Goal: Navigation & Orientation: Find specific page/section

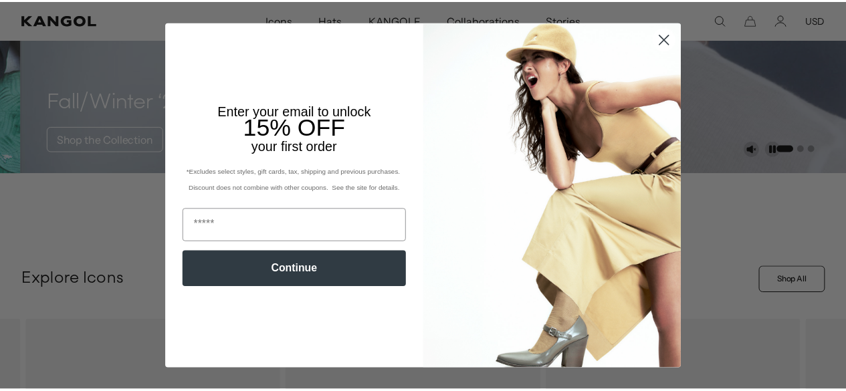
scroll to position [0, 275]
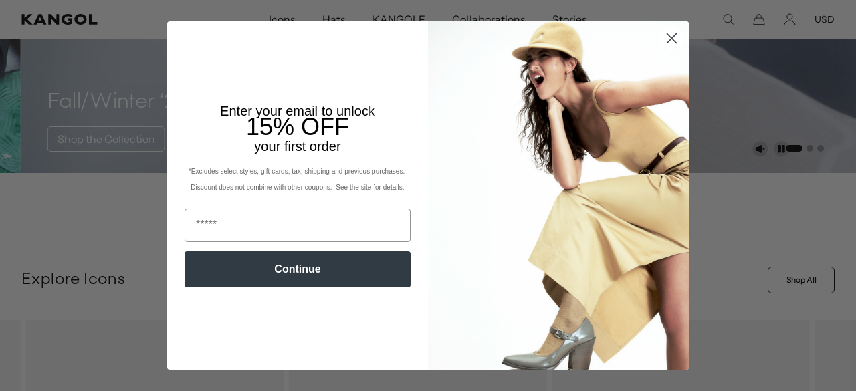
click at [667, 42] on circle "Close dialog" at bounding box center [672, 38] width 22 height 22
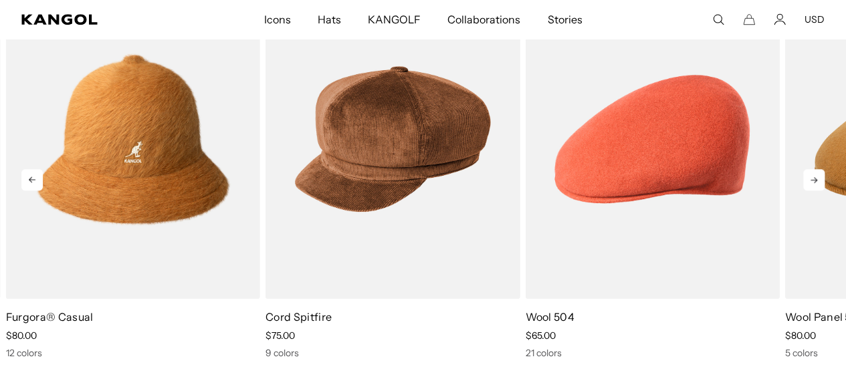
click at [810, 185] on icon at bounding box center [813, 179] width 21 height 21
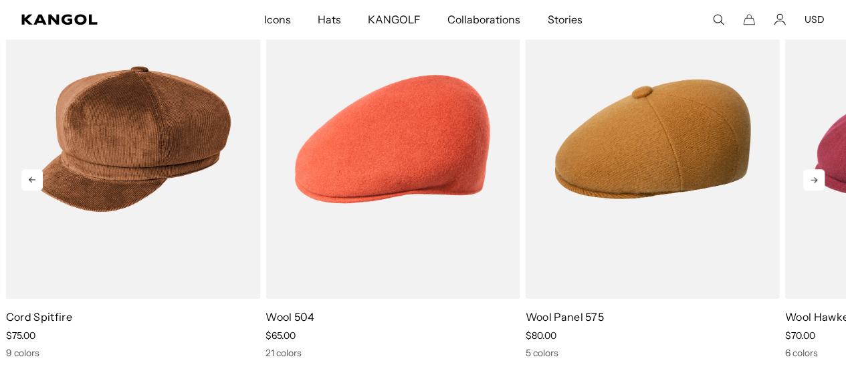
scroll to position [0, 0]
click at [812, 183] on icon at bounding box center [813, 179] width 21 height 21
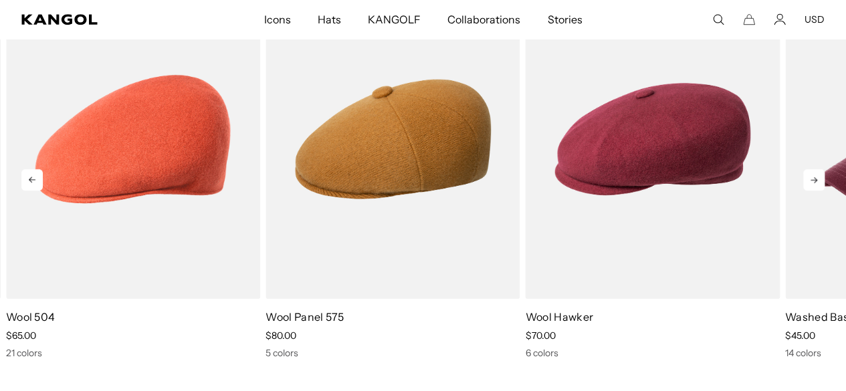
click at [812, 183] on icon at bounding box center [813, 179] width 21 height 21
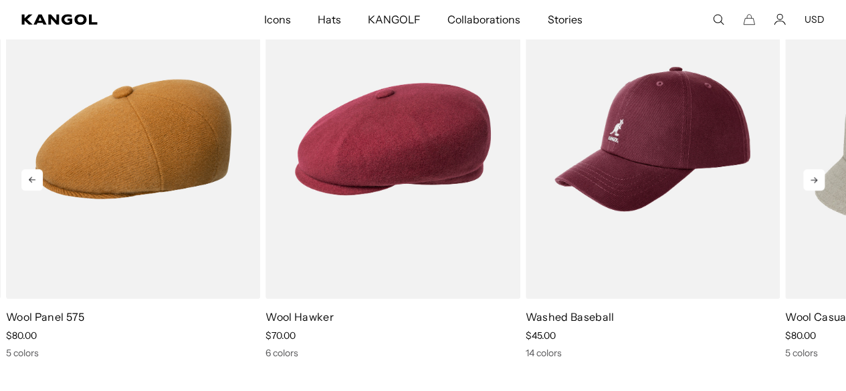
click at [812, 183] on icon at bounding box center [813, 179] width 21 height 21
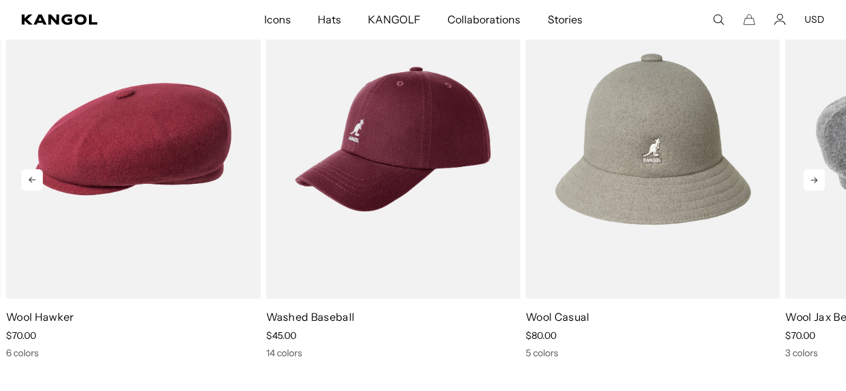
click at [812, 183] on icon at bounding box center [813, 179] width 21 height 21
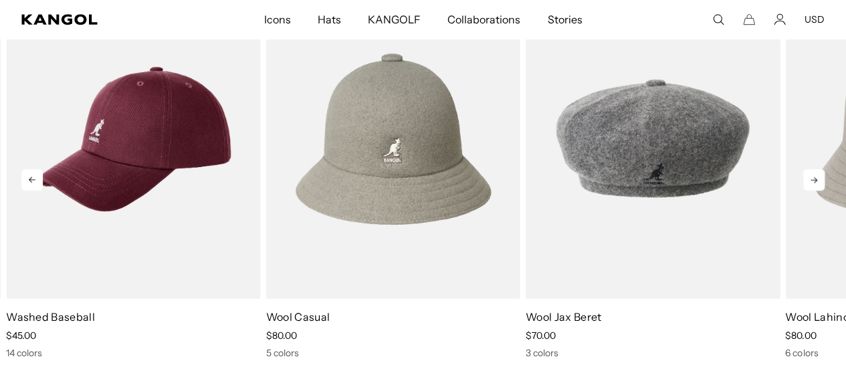
click at [812, 183] on icon at bounding box center [813, 179] width 21 height 21
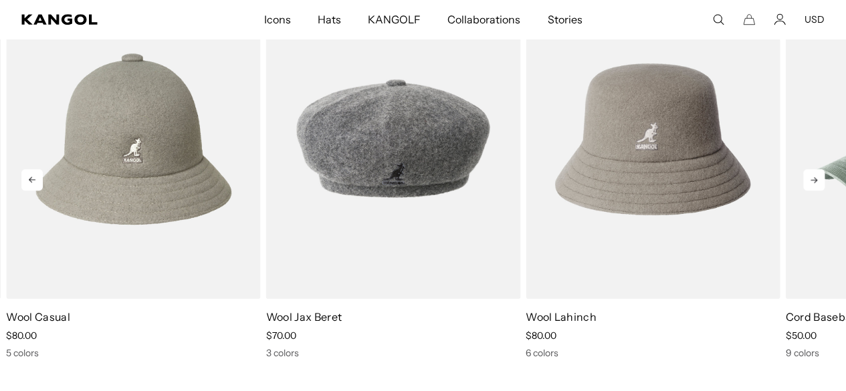
click at [812, 183] on icon at bounding box center [813, 179] width 21 height 21
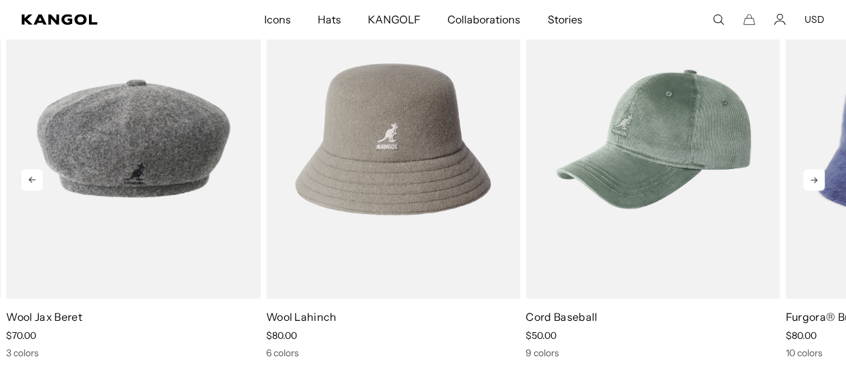
scroll to position [0, 275]
click at [812, 183] on icon at bounding box center [813, 179] width 21 height 21
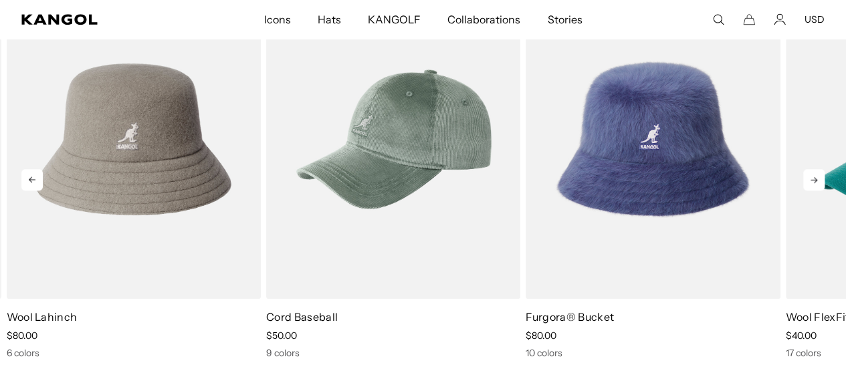
click at [812, 183] on icon at bounding box center [813, 179] width 21 height 21
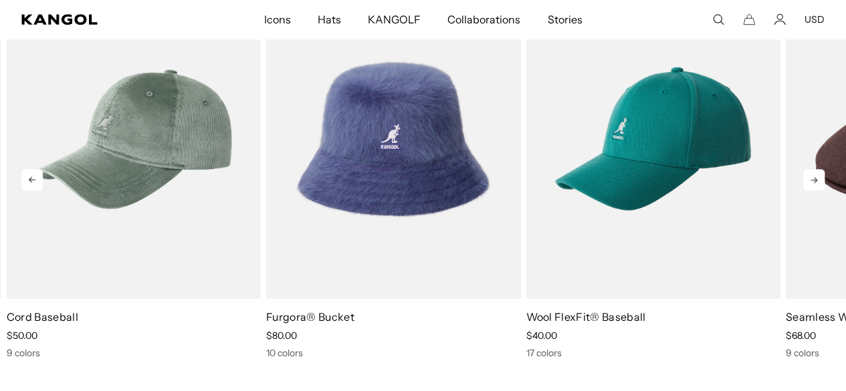
click at [812, 183] on icon at bounding box center [813, 179] width 21 height 21
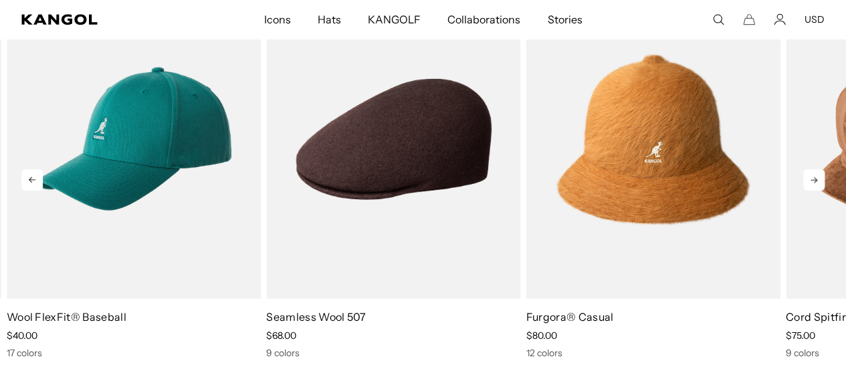
click at [812, 183] on icon at bounding box center [813, 179] width 21 height 21
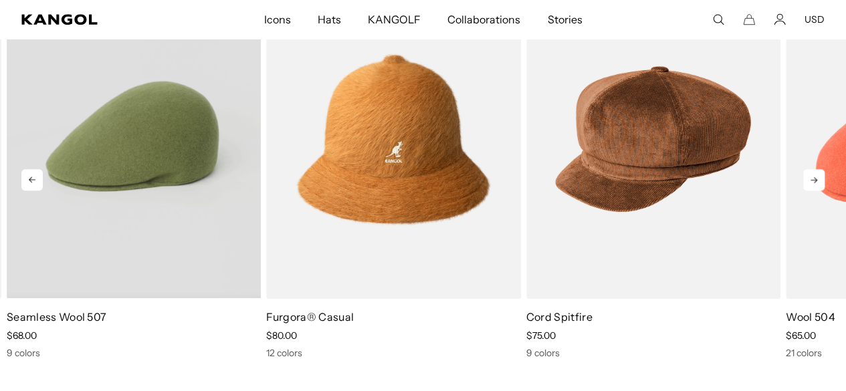
scroll to position [0, 0]
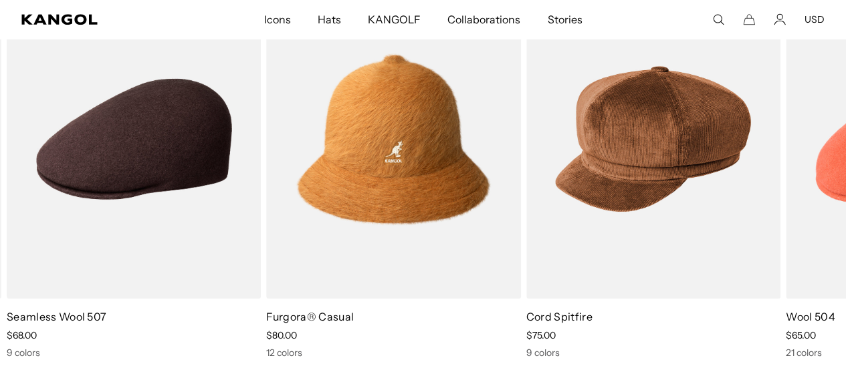
scroll to position [0, 0]
click at [813, 181] on icon at bounding box center [813, 179] width 21 height 21
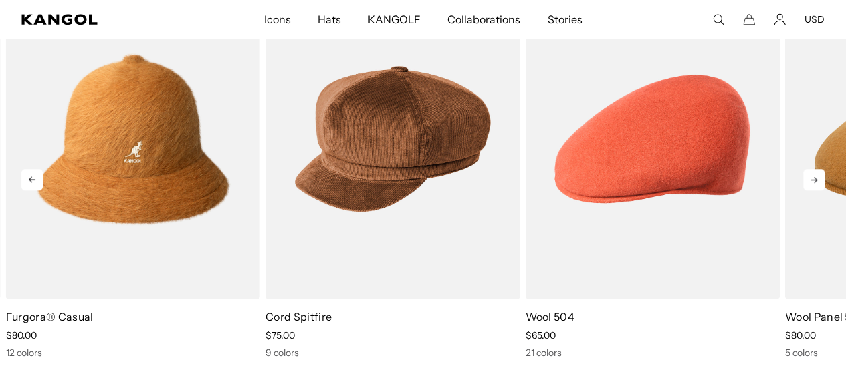
scroll to position [0, 275]
click at [813, 181] on icon at bounding box center [813, 179] width 21 height 21
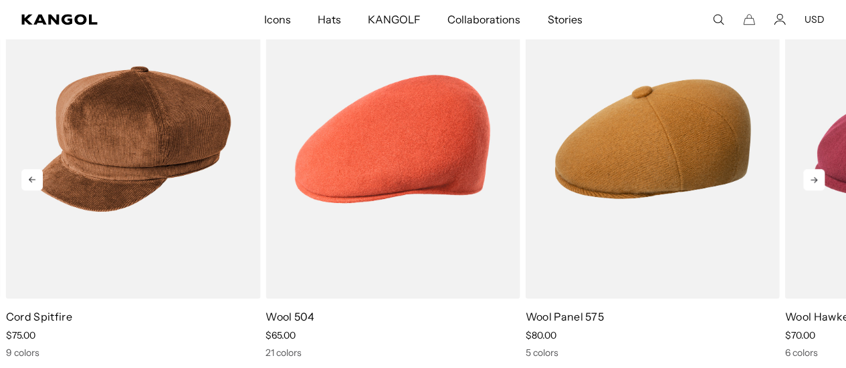
click at [813, 181] on icon at bounding box center [813, 179] width 21 height 21
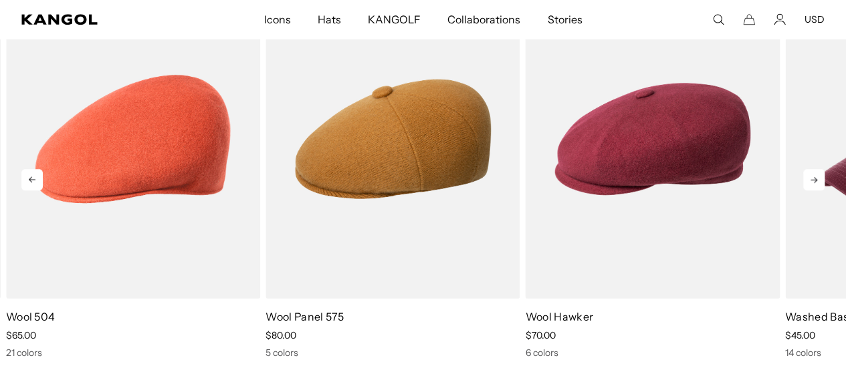
click at [813, 181] on icon at bounding box center [813, 179] width 21 height 21
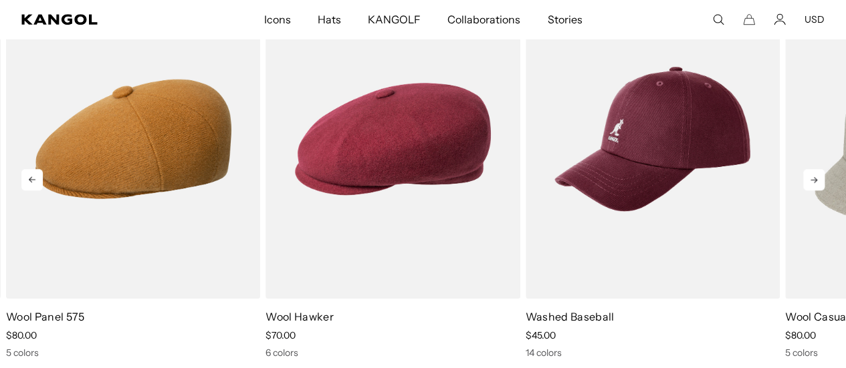
click at [813, 181] on icon at bounding box center [813, 179] width 21 height 21
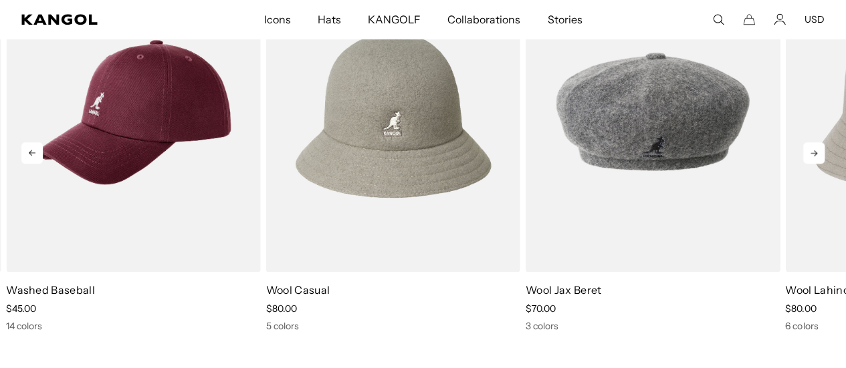
click at [28, 154] on icon at bounding box center [31, 152] width 21 height 21
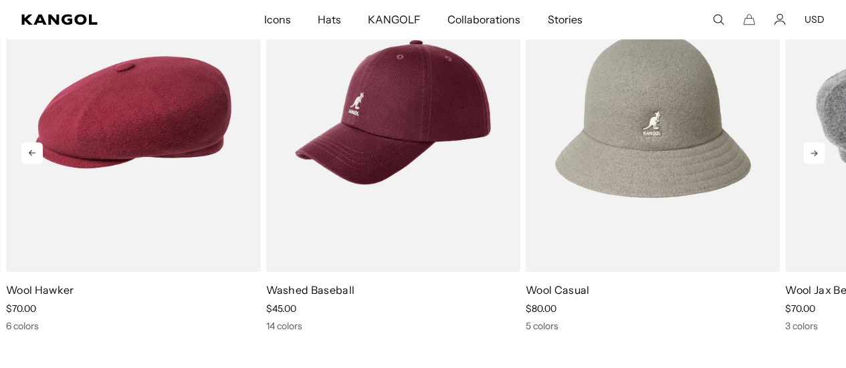
click at [28, 154] on icon at bounding box center [31, 152] width 21 height 21
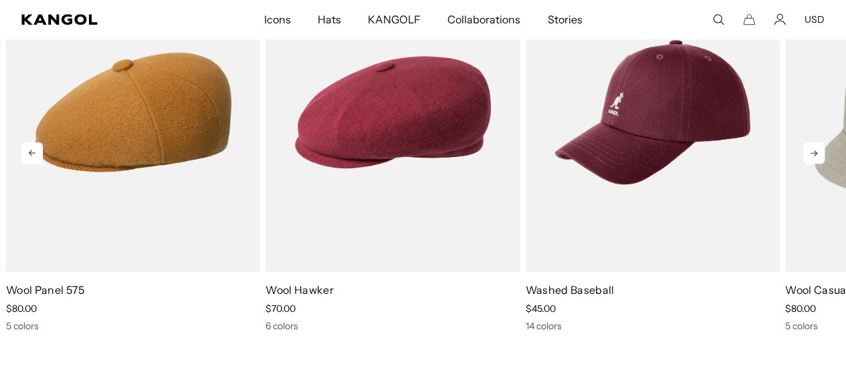
click at [31, 151] on icon at bounding box center [32, 153] width 7 height 6
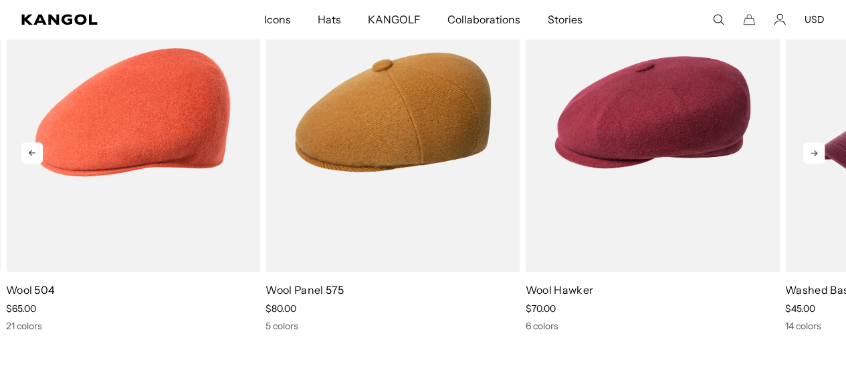
scroll to position [0, 0]
click at [35, 157] on icon at bounding box center [31, 152] width 21 height 21
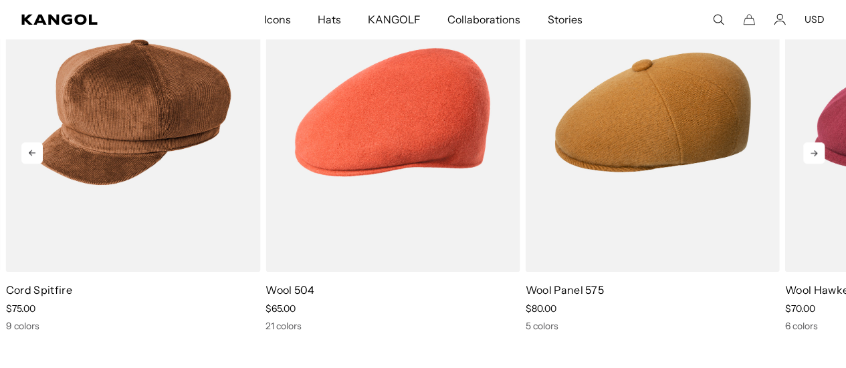
click at [35, 157] on icon at bounding box center [31, 152] width 21 height 21
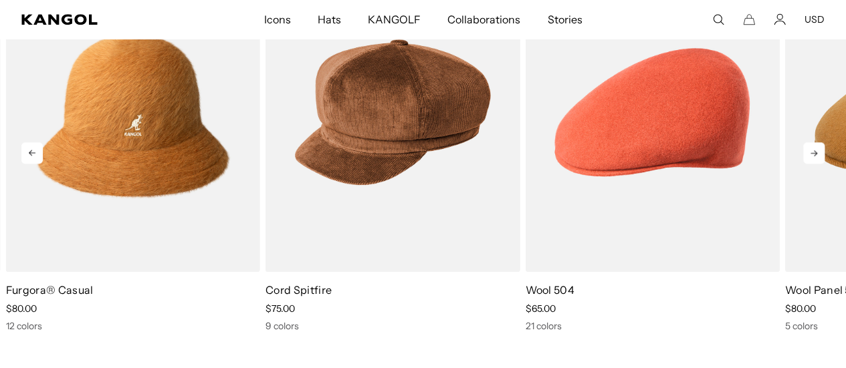
click at [35, 157] on icon at bounding box center [31, 152] width 21 height 21
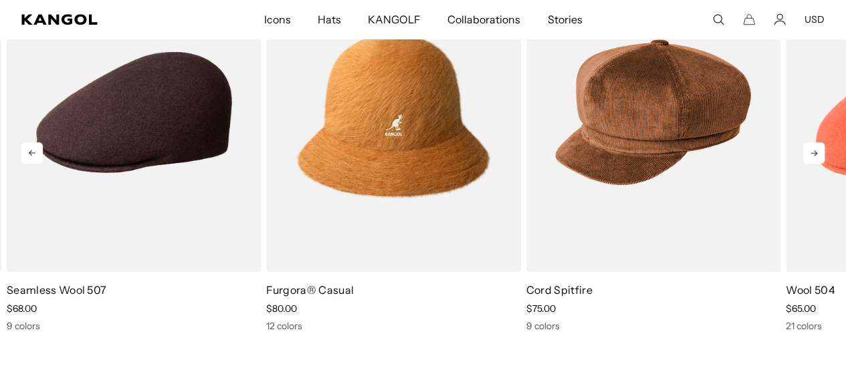
click at [35, 157] on icon at bounding box center [31, 152] width 21 height 21
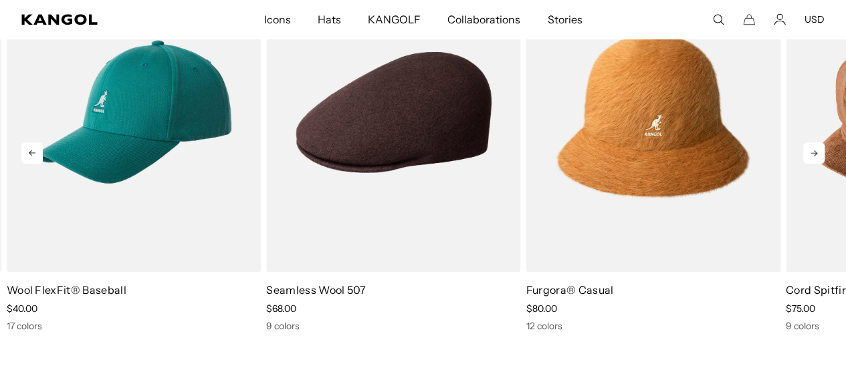
click at [35, 157] on icon at bounding box center [31, 152] width 21 height 21
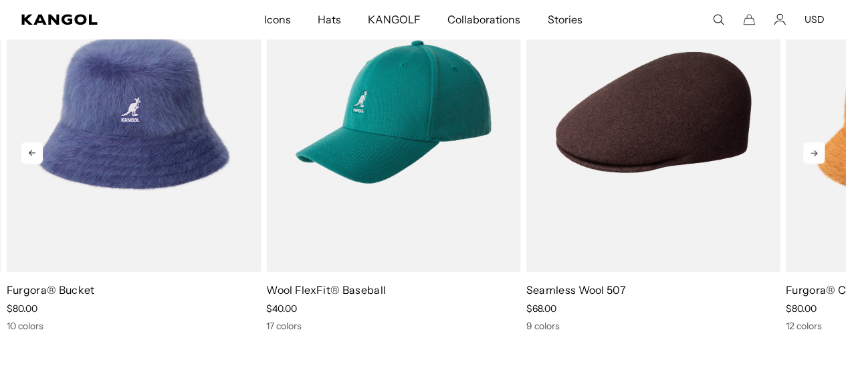
scroll to position [0, 0]
click at [68, 23] on icon "Kangol" at bounding box center [59, 19] width 76 height 11
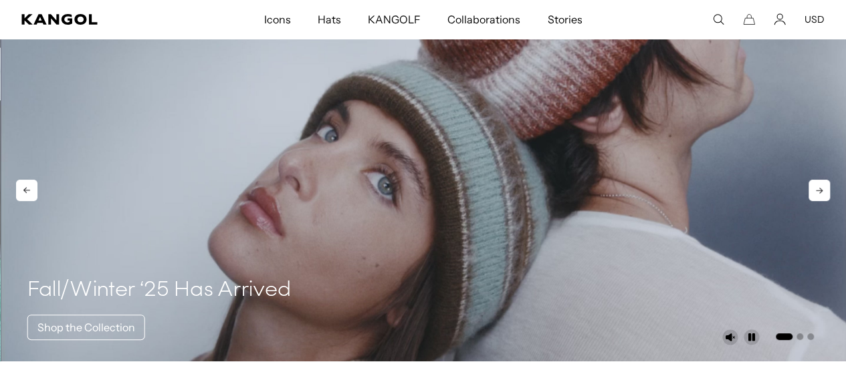
click at [821, 185] on icon at bounding box center [818, 190] width 21 height 21
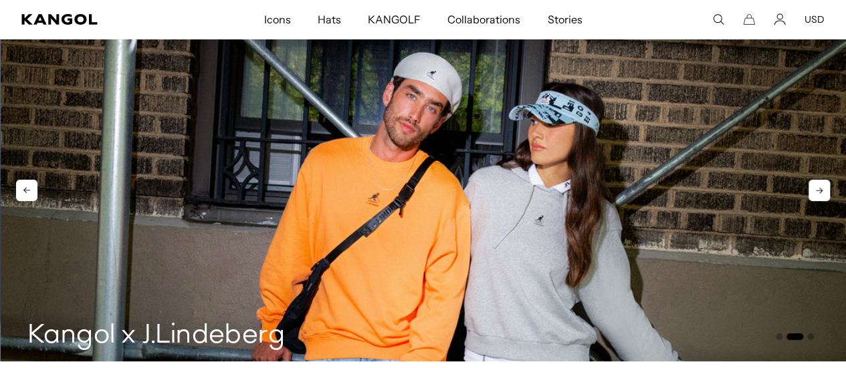
click at [821, 185] on icon at bounding box center [818, 190] width 21 height 21
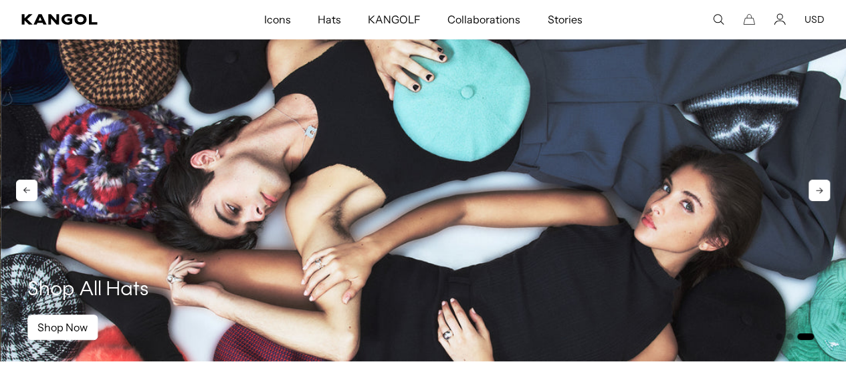
scroll to position [0, 275]
click at [821, 185] on icon at bounding box center [818, 190] width 21 height 21
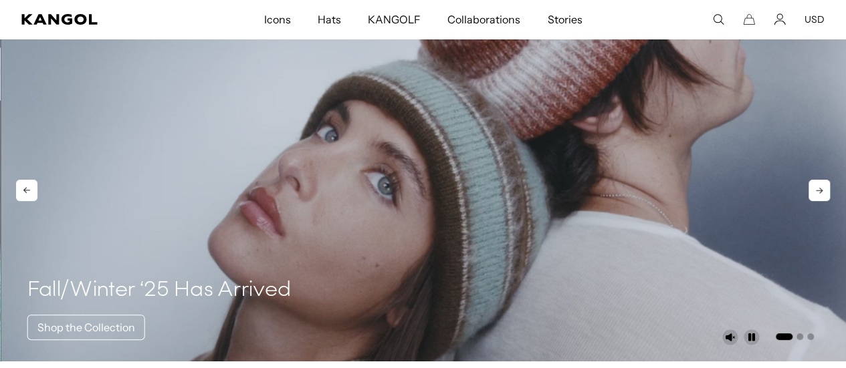
click at [821, 185] on icon at bounding box center [818, 190] width 21 height 21
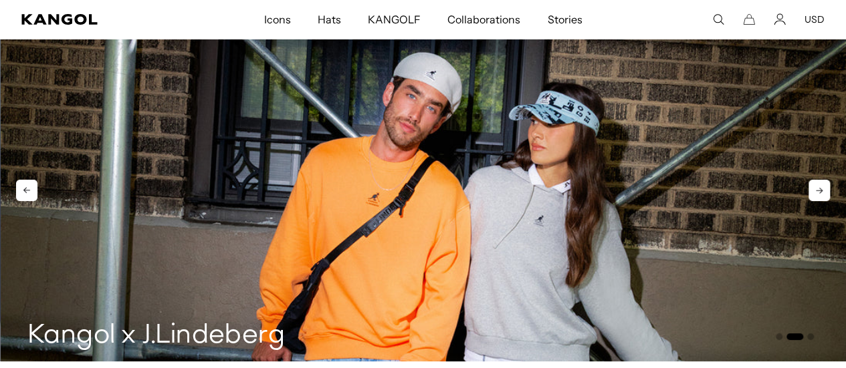
click at [821, 185] on icon at bounding box center [818, 190] width 21 height 21
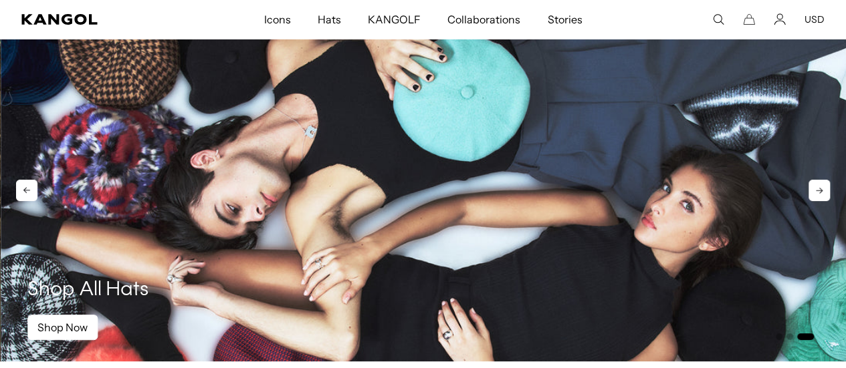
scroll to position [0, 0]
click at [821, 185] on icon at bounding box center [818, 190] width 21 height 21
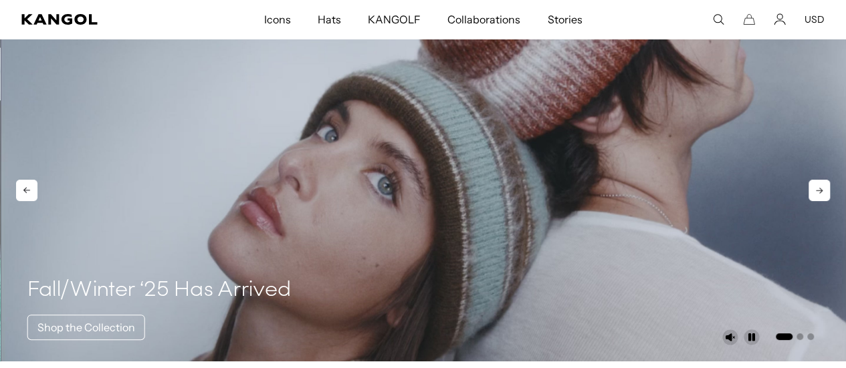
click at [821, 185] on icon at bounding box center [818, 190] width 21 height 21
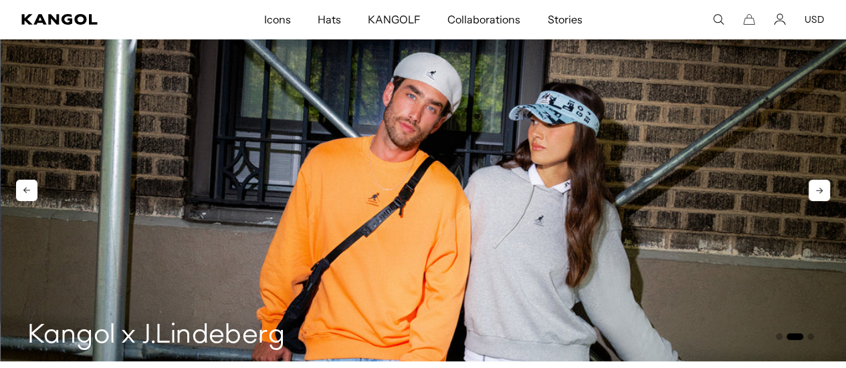
click at [821, 185] on icon at bounding box center [818, 190] width 21 height 21
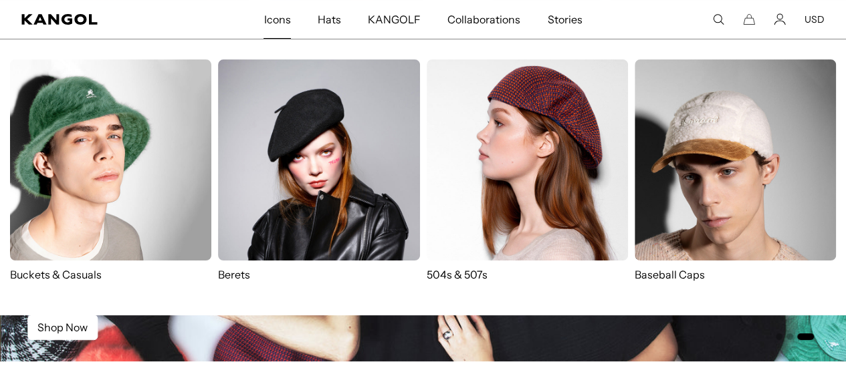
click at [361, 108] on img at bounding box center [318, 160] width 201 height 201
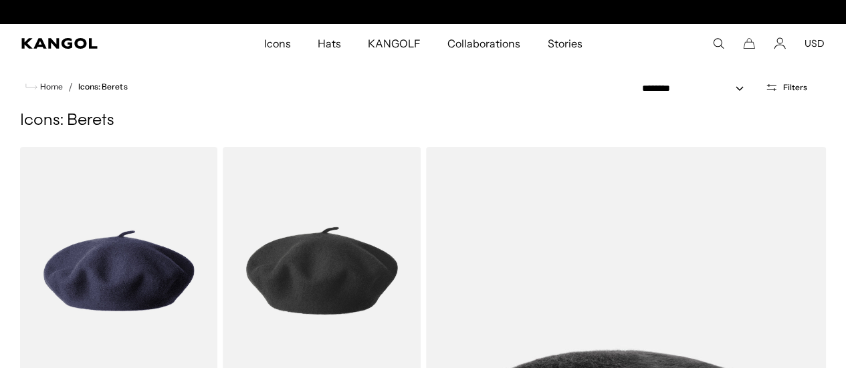
scroll to position [0, 275]
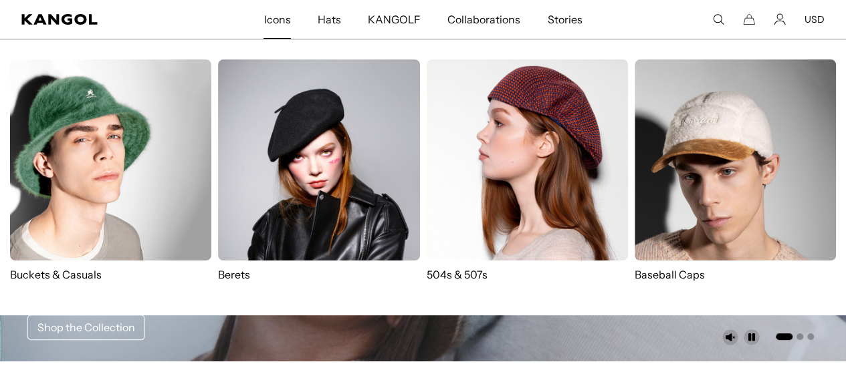
scroll to position [0, 275]
click at [554, 138] on img at bounding box center [527, 160] width 201 height 201
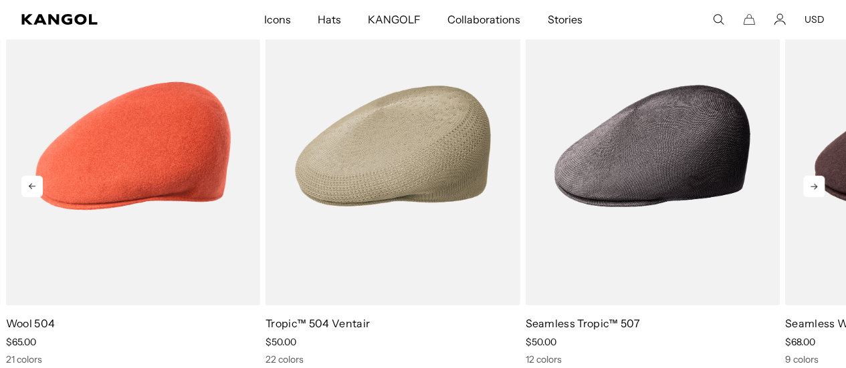
click at [821, 176] on icon at bounding box center [813, 186] width 21 height 21
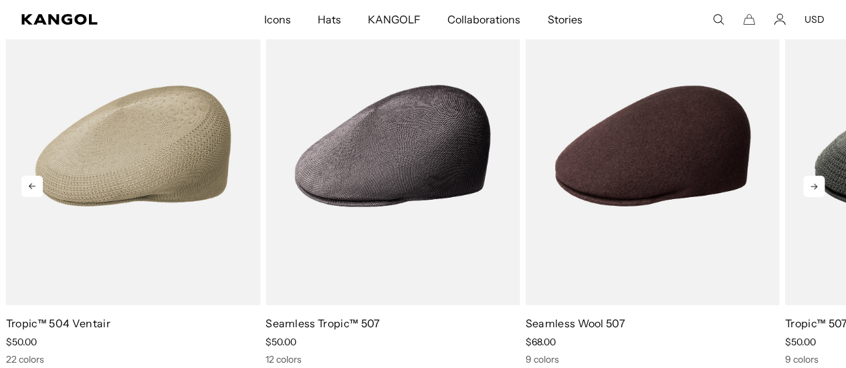
click at [821, 176] on icon at bounding box center [813, 186] width 21 height 21
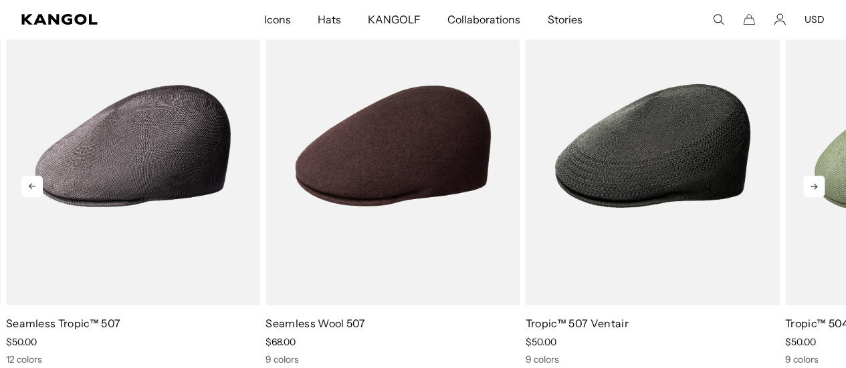
click at [821, 176] on icon at bounding box center [813, 186] width 21 height 21
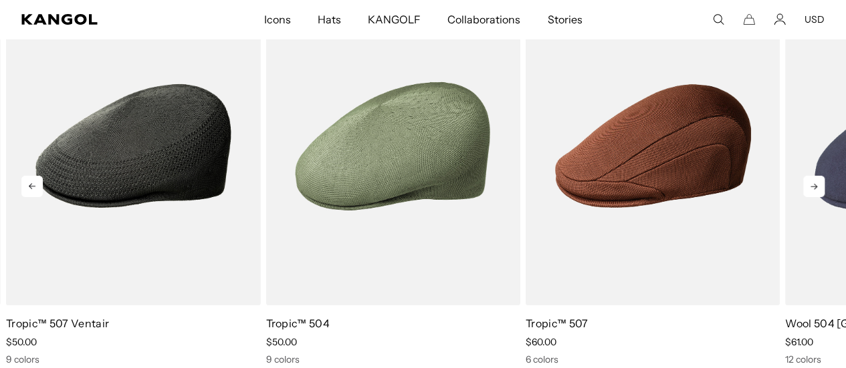
click at [821, 176] on icon at bounding box center [813, 186] width 21 height 21
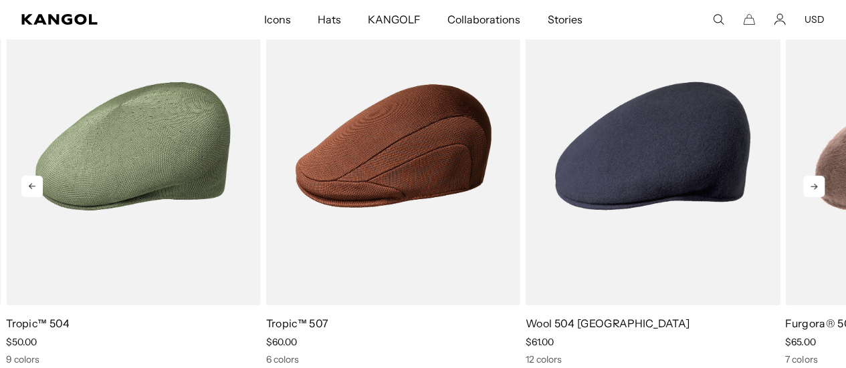
click at [821, 176] on icon at bounding box center [813, 186] width 21 height 21
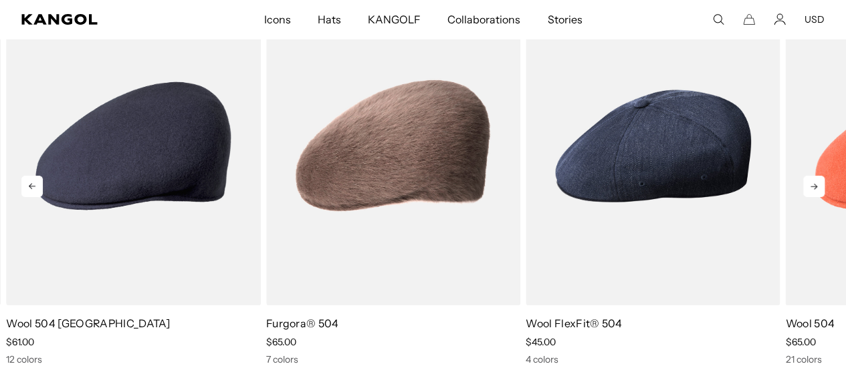
click at [821, 176] on icon at bounding box center [813, 186] width 21 height 21
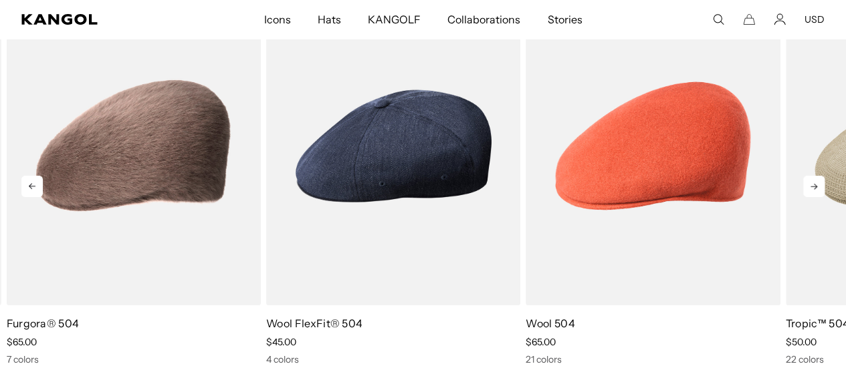
click at [821, 176] on icon at bounding box center [813, 186] width 21 height 21
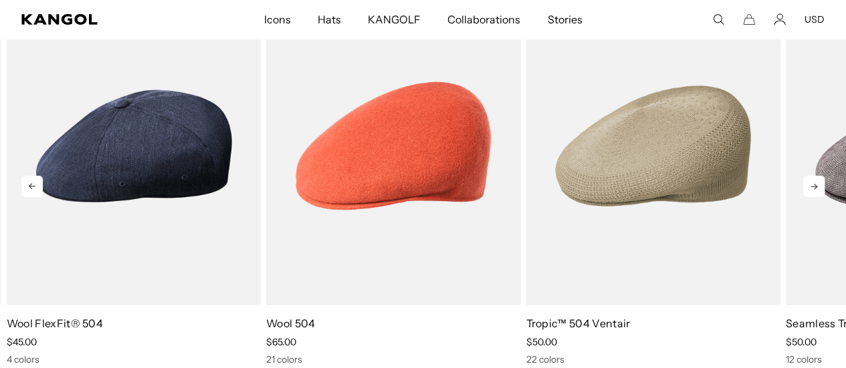
click at [821, 176] on icon at bounding box center [813, 186] width 21 height 21
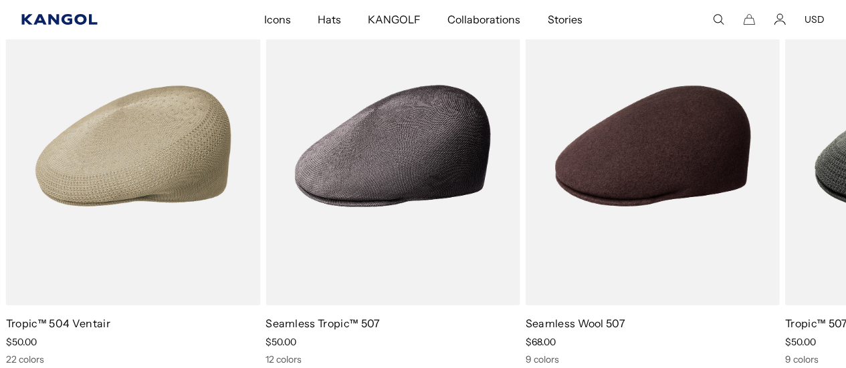
click at [49, 21] on icon "Kangol" at bounding box center [59, 19] width 76 height 11
